Goal: Task Accomplishment & Management: Complete application form

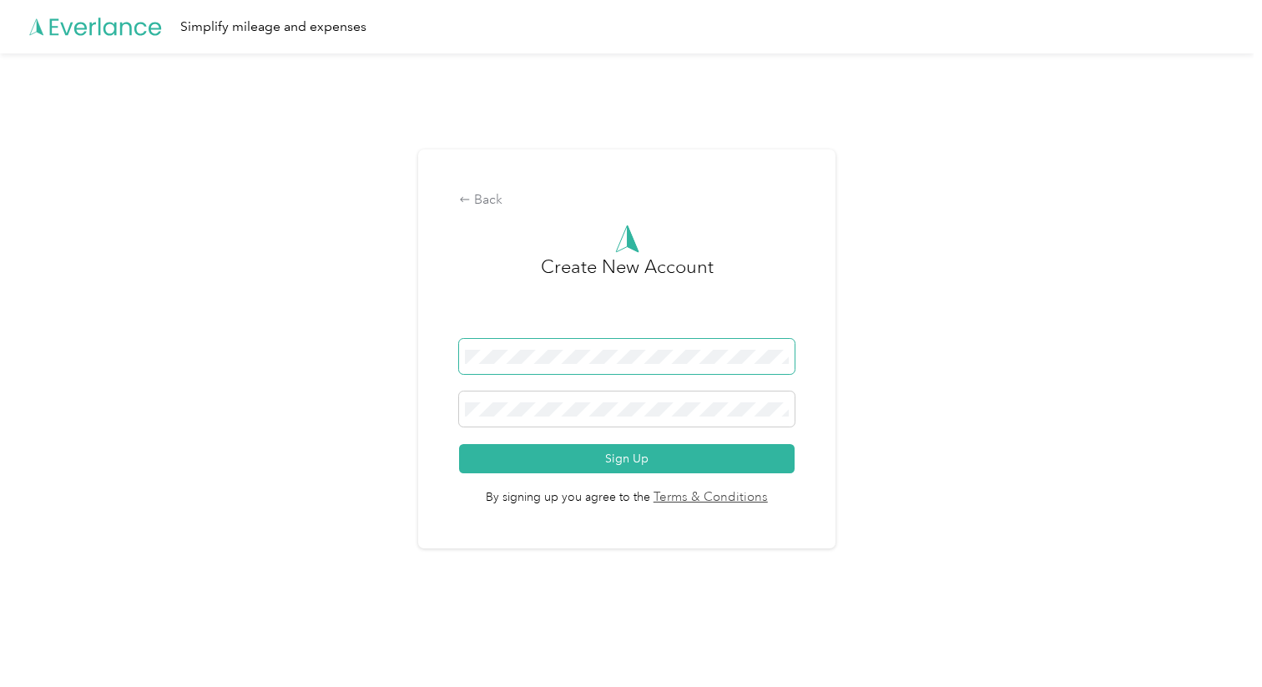
click at [549, 368] on span at bounding box center [626, 356] width 335 height 35
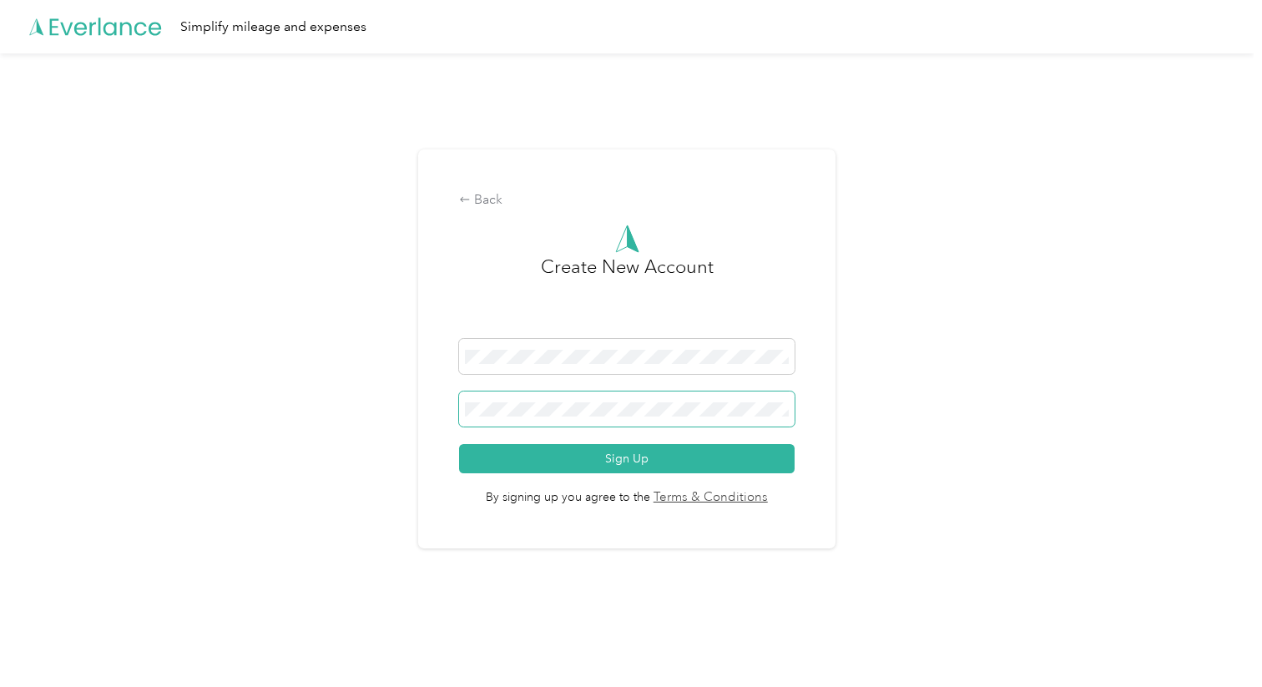
click at [459, 444] on button "Sign Up" at bounding box center [626, 458] width 335 height 29
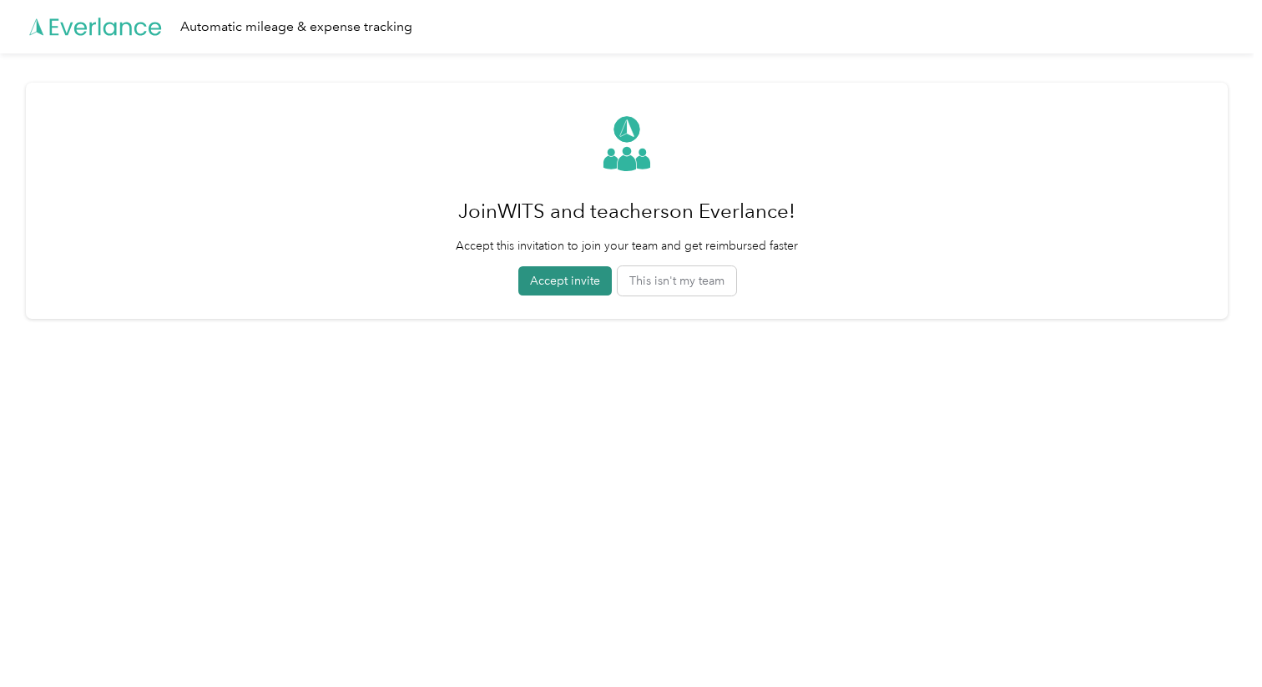
click at [565, 280] on button "Accept invite" at bounding box center [564, 280] width 93 height 29
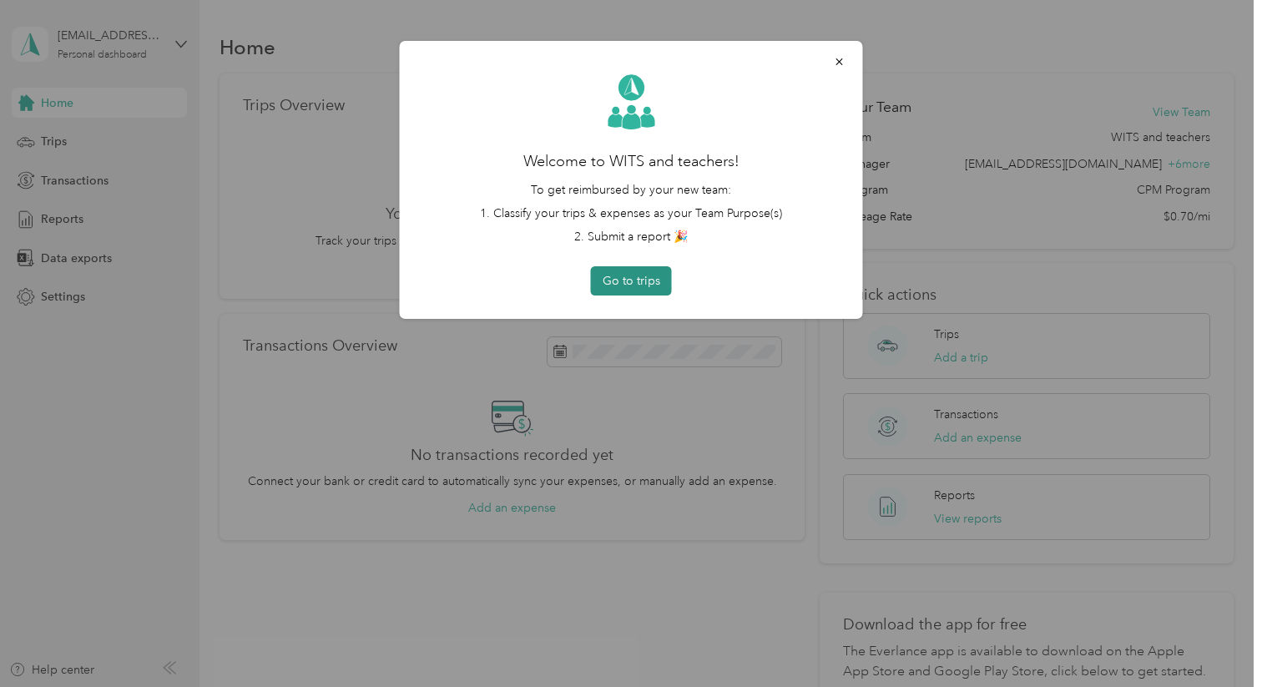
click at [598, 280] on button "Go to trips" at bounding box center [631, 280] width 81 height 29
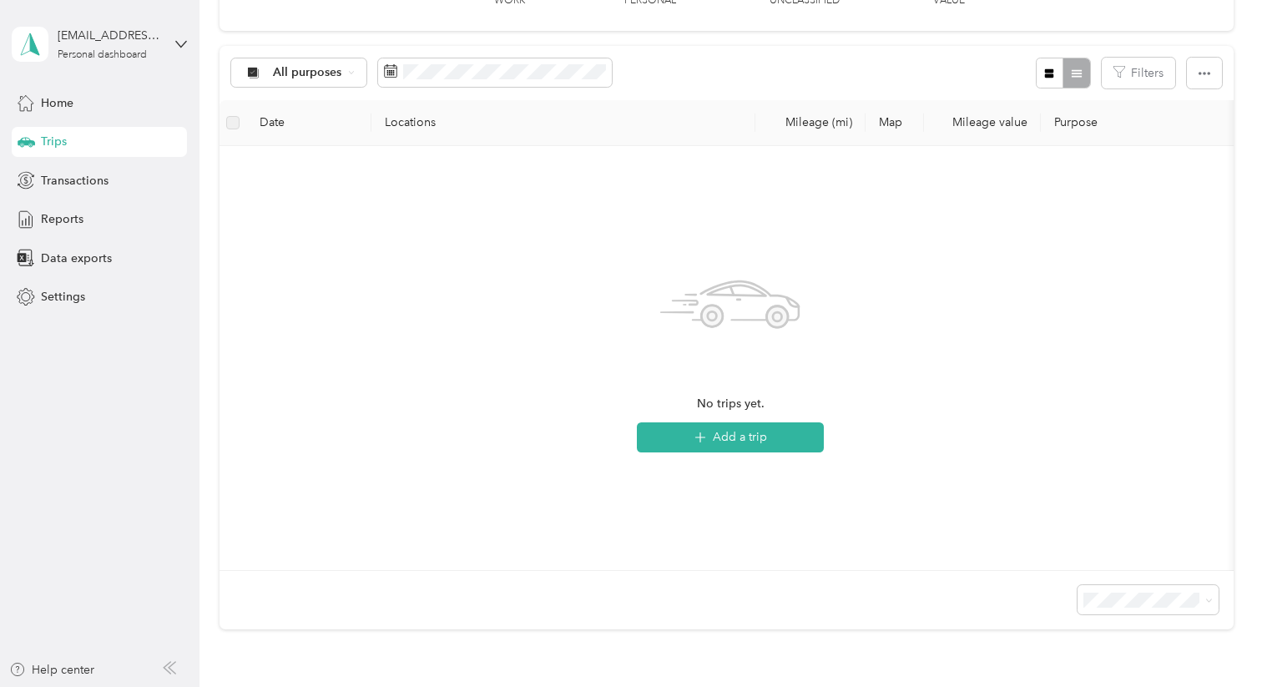
scroll to position [463, 0]
